Goal: Information Seeking & Learning: Understand process/instructions

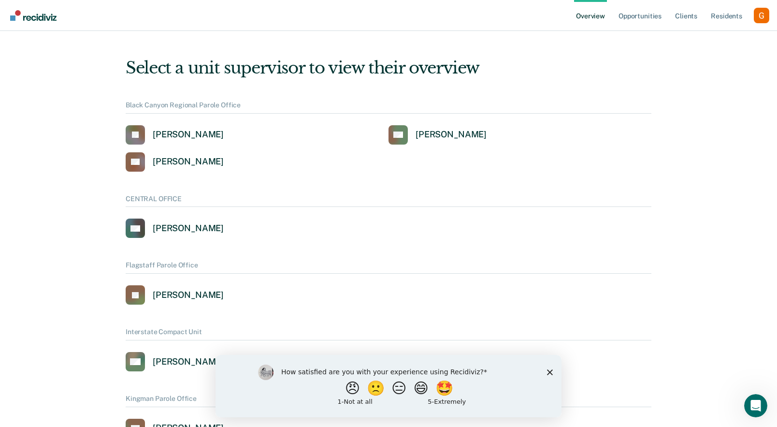
click at [758, 16] on div "Profile dropdown button" at bounding box center [761, 15] width 15 height 15
click at [586, 25] on link "Overview" at bounding box center [590, 15] width 33 height 31
click at [631, 16] on link "Opportunities" at bounding box center [639, 15] width 47 height 31
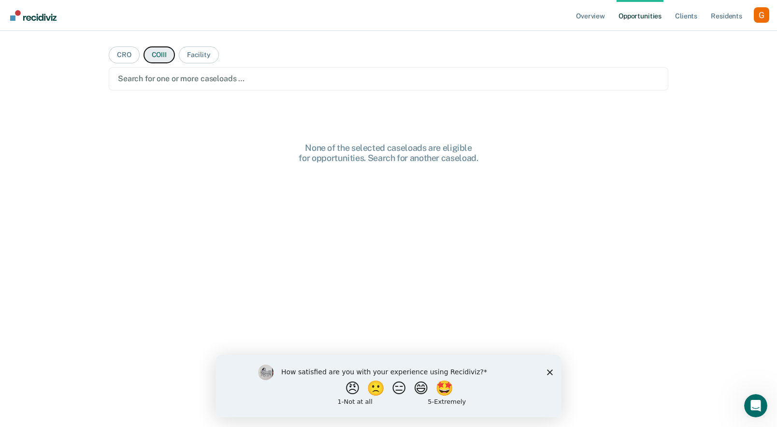
click at [160, 55] on button "COIII" at bounding box center [158, 54] width 31 height 17
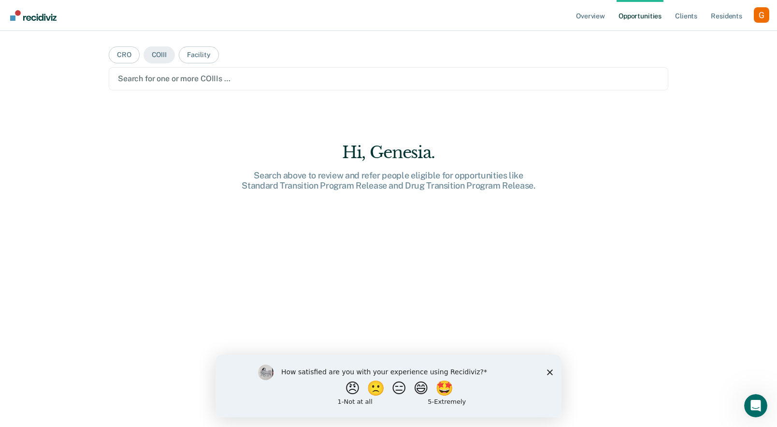
click at [164, 98] on main "CRO COIII Facility Search for one or more COIIIs … Hi, [GEOGRAPHIC_DATA]. Searc…" at bounding box center [388, 217] width 583 height 372
click at [182, 82] on div at bounding box center [388, 78] width 541 height 11
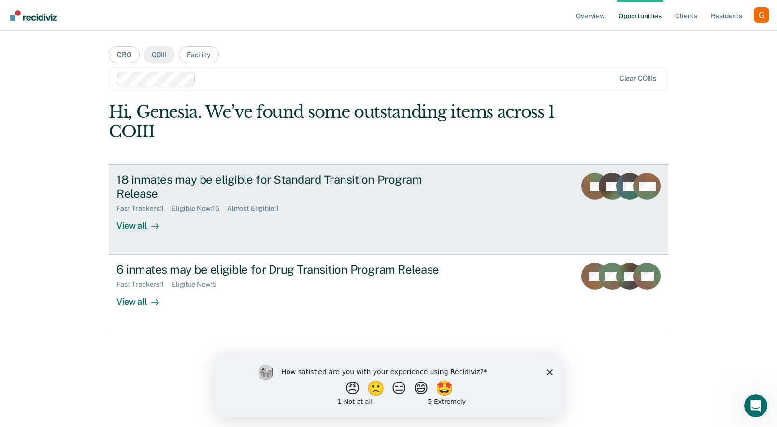
click at [264, 218] on div "18 inmates may be eligible for Standard Transition Program Release Fast Tracker…" at bounding box center [297, 201] width 362 height 58
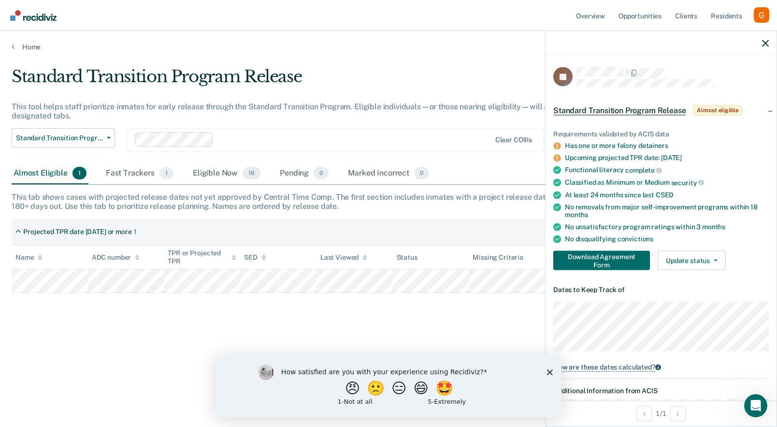
click at [597, 363] on div "How are these dates calculated?" at bounding box center [604, 366] width 102 height 9
